Goal: Navigation & Orientation: Find specific page/section

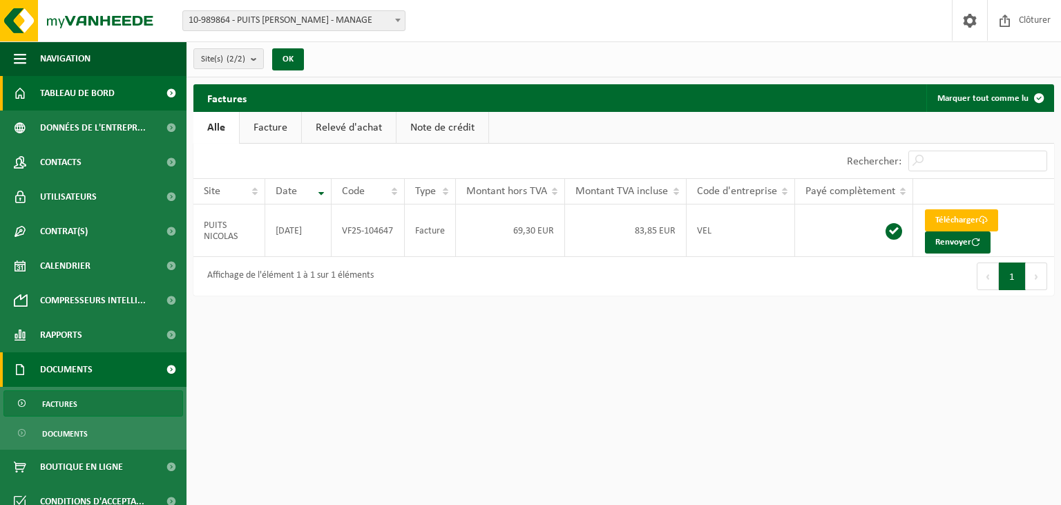
click at [104, 98] on span "Tableau de bord" at bounding box center [77, 93] width 75 height 35
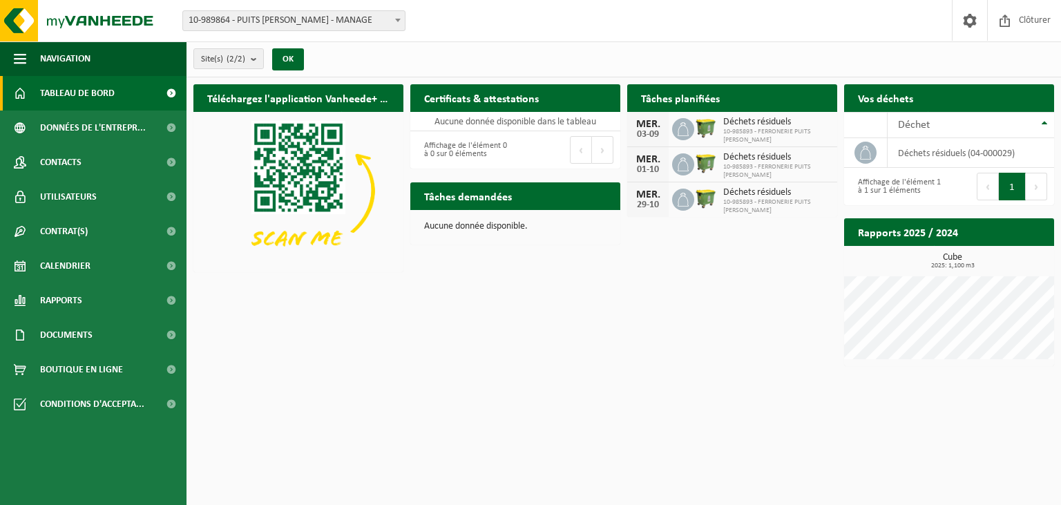
click at [941, 270] on div "Cube 2025: 1,100 m3" at bounding box center [949, 306] width 210 height 106
click at [952, 263] on span "2025: 1,100 m3" at bounding box center [952, 266] width 203 height 7
click at [87, 322] on span "Documents" at bounding box center [66, 335] width 53 height 35
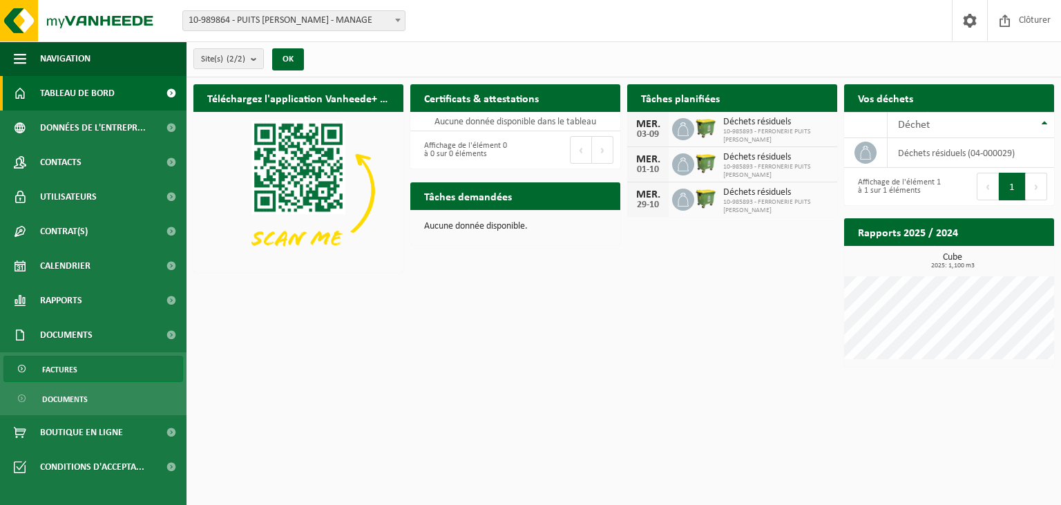
click at [85, 363] on link "Factures" at bounding box center [93, 369] width 180 height 26
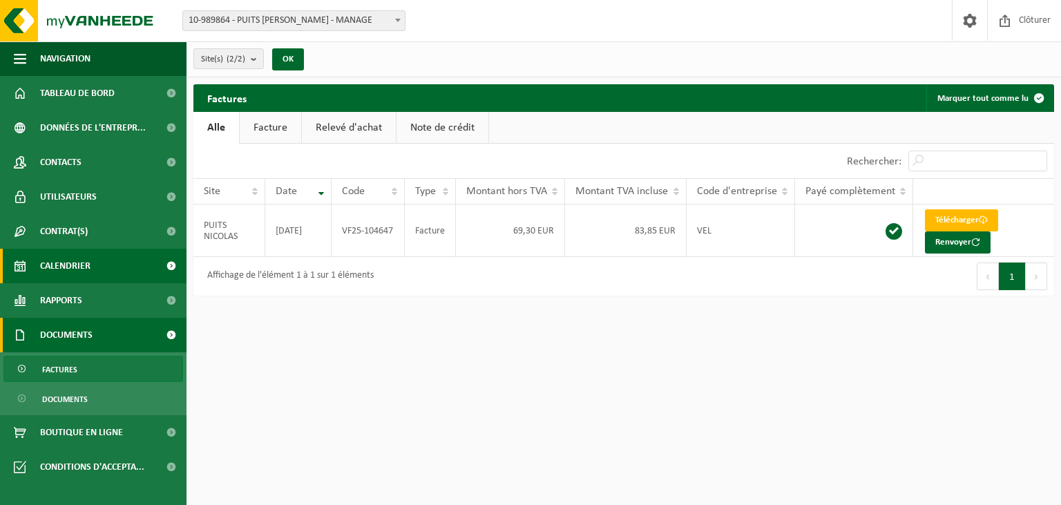
click at [82, 266] on span "Calendrier" at bounding box center [65, 266] width 50 height 35
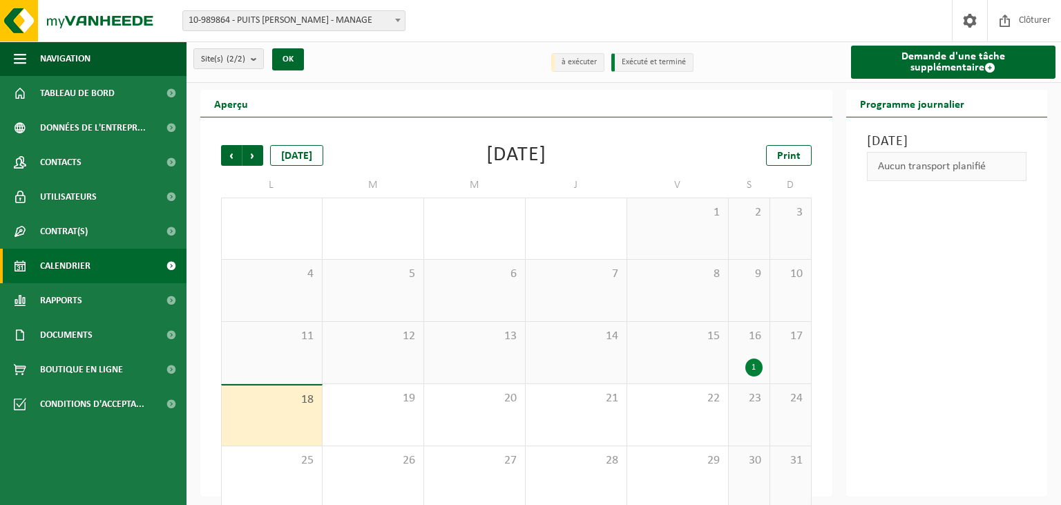
scroll to position [18, 0]
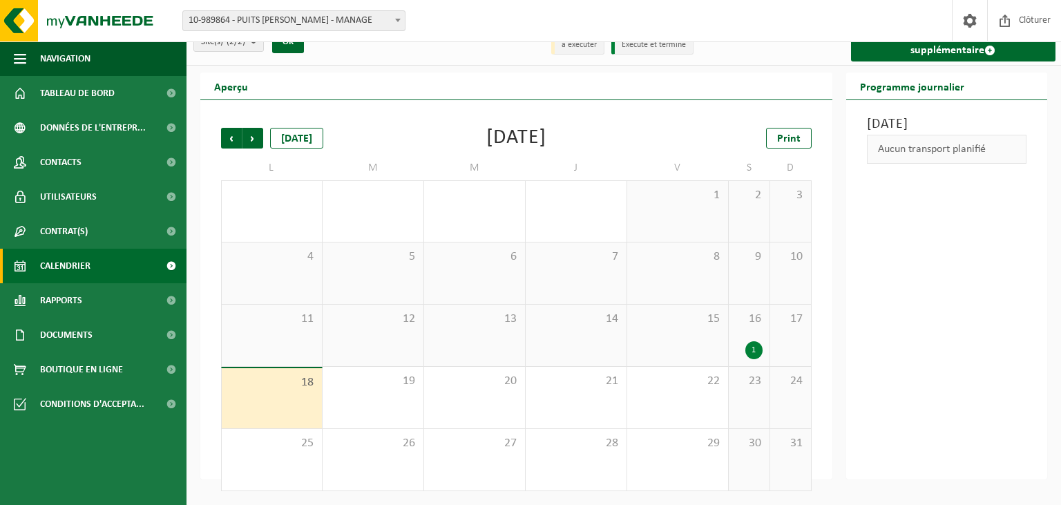
click at [264, 145] on div "Précédent Suivant aujourd'hui" at bounding box center [290, 138] width 138 height 21
click at [255, 140] on span "Suivant" at bounding box center [252, 138] width 21 height 21
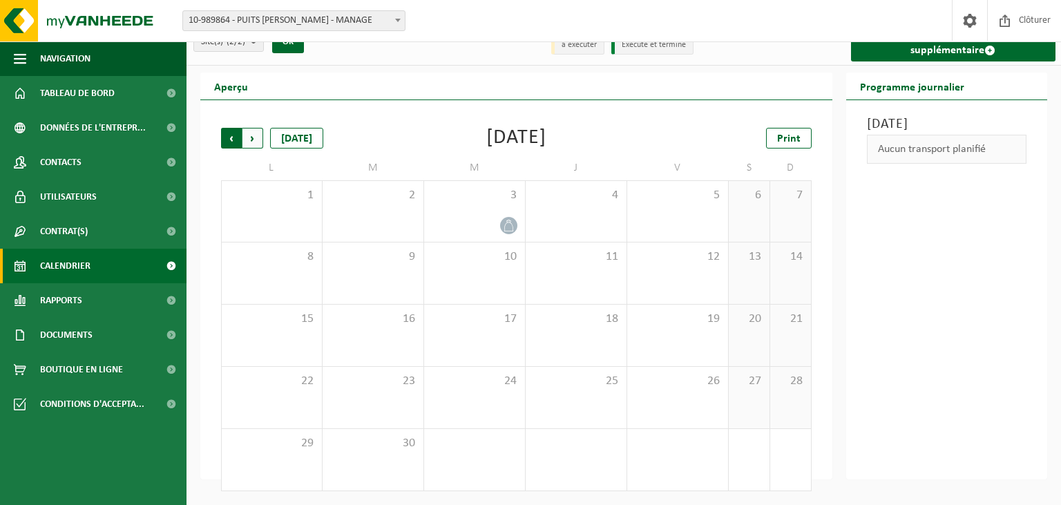
click at [249, 137] on span "Suivant" at bounding box center [252, 138] width 21 height 21
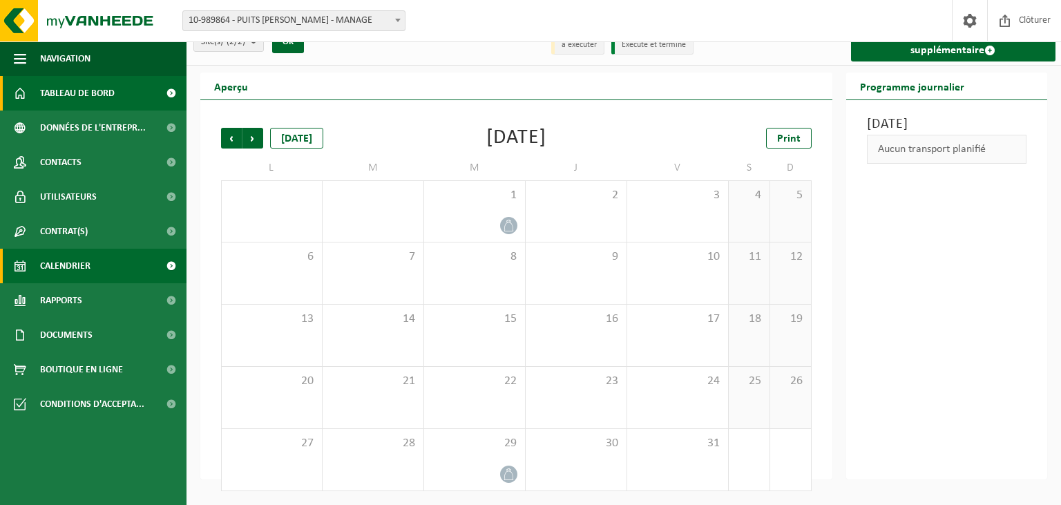
click at [61, 84] on span "Tableau de bord" at bounding box center [77, 93] width 75 height 35
